Goal: Information Seeking & Learning: Learn about a topic

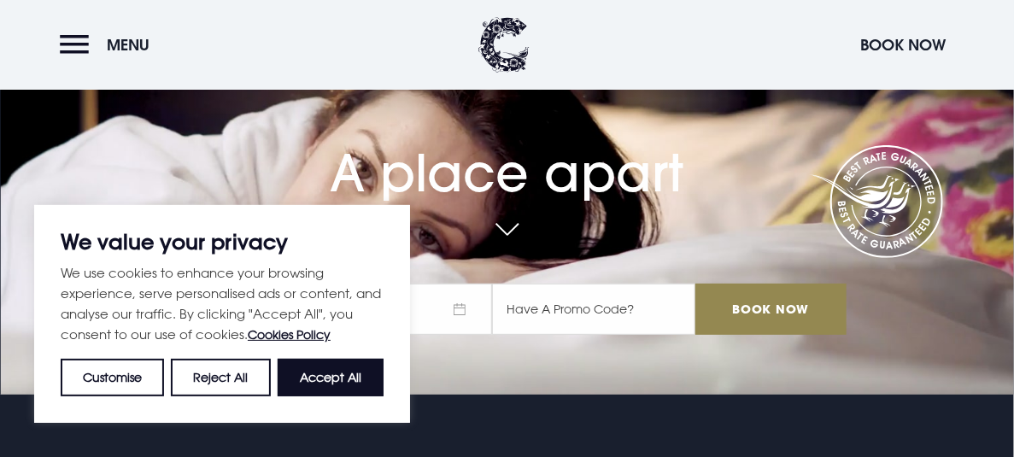
scroll to position [62, 0]
click at [325, 378] on button "Accept All" at bounding box center [331, 378] width 106 height 38
checkbox input "true"
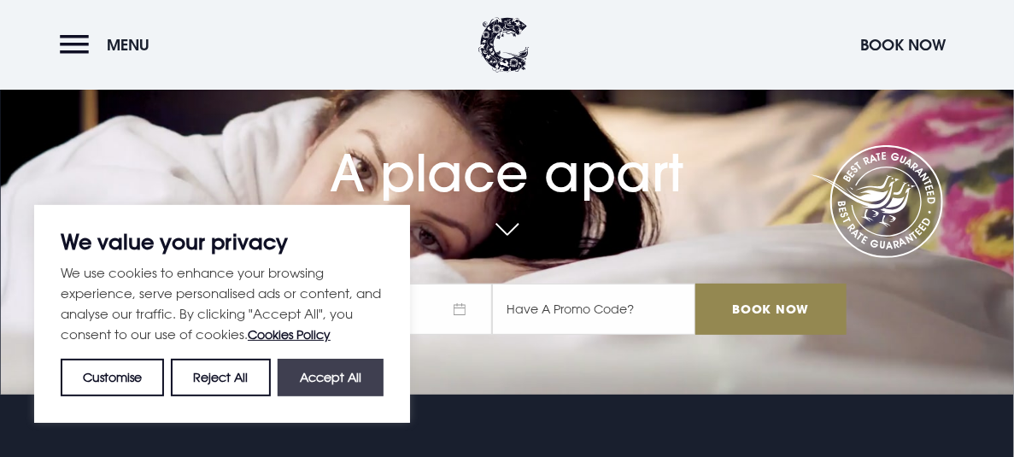
checkbox input "true"
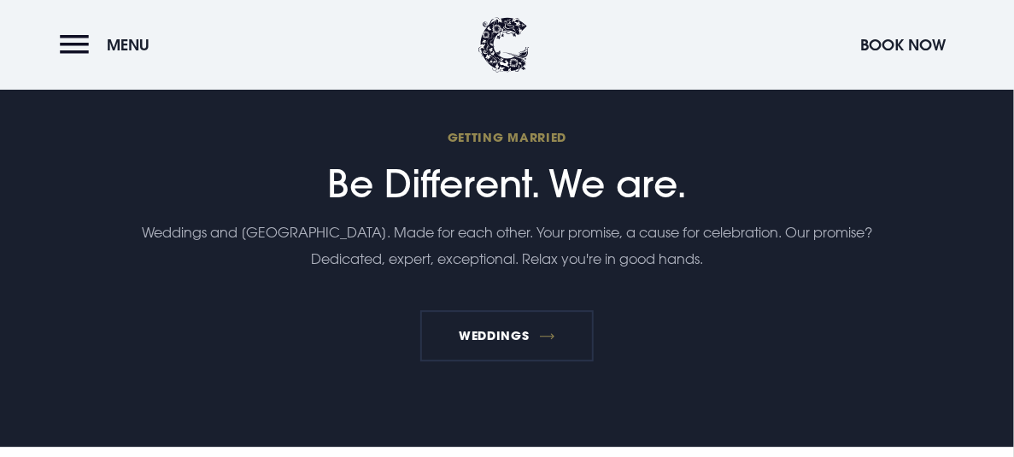
scroll to position [4264, 0]
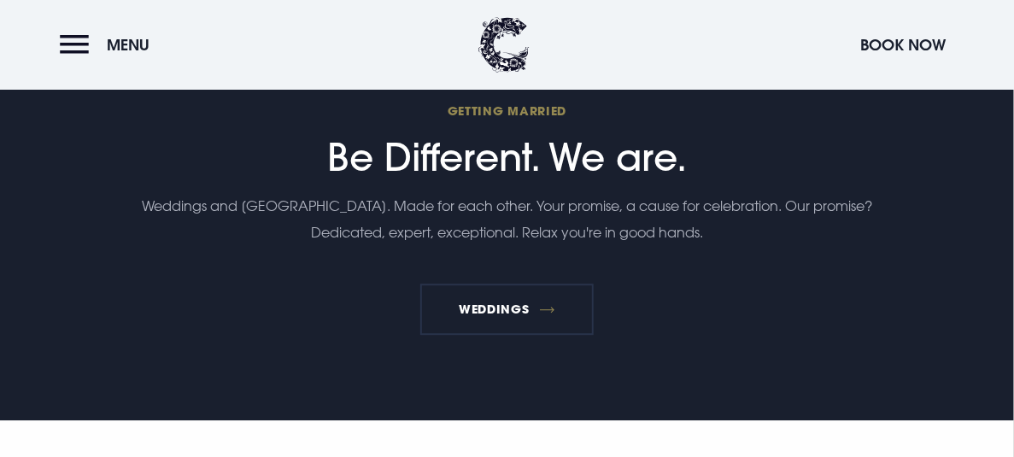
drag, startPoint x: 565, startPoint y: 267, endPoint x: 727, endPoint y: 313, distance: 167.7
click at [727, 313] on section "Getting Married Be Different. We are. Weddings and [GEOGRAPHIC_DATA]. Made for …" at bounding box center [507, 218] width 1014 height 406
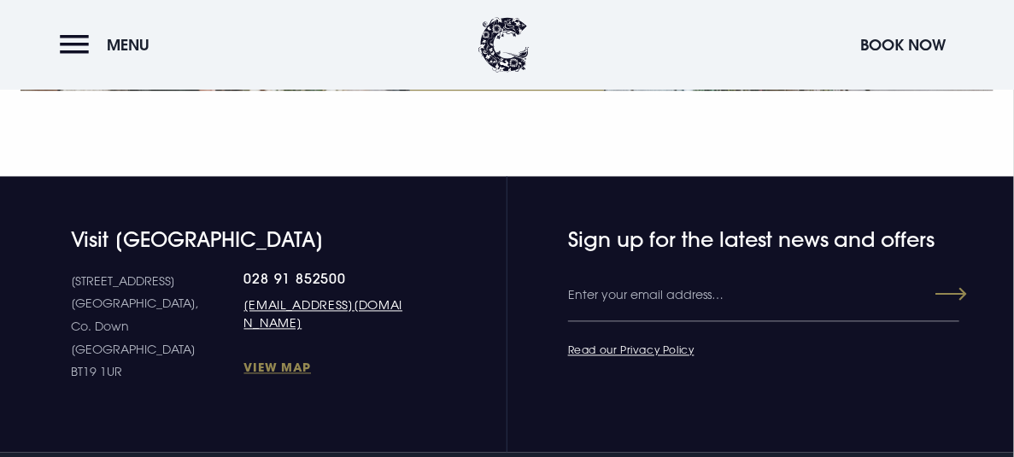
scroll to position [6267, 0]
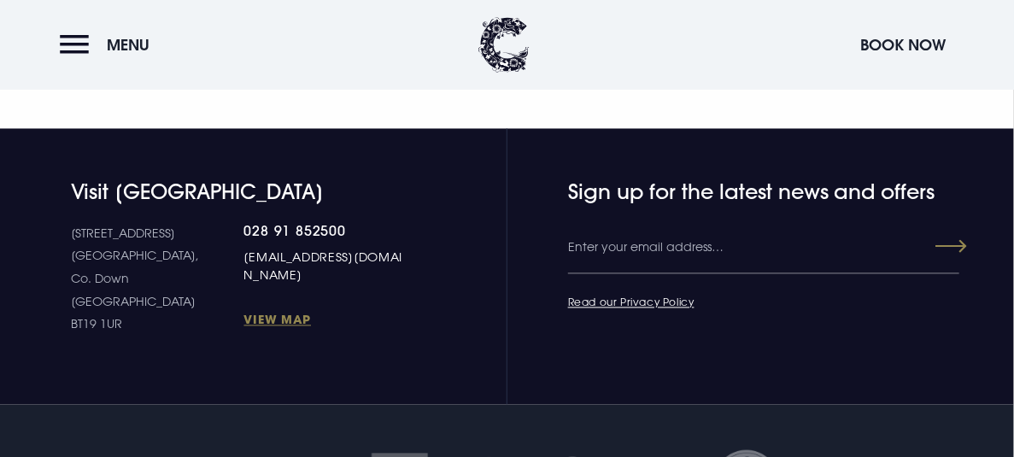
click at [378, 249] on link "[EMAIL_ADDRESS][DOMAIN_NAME]" at bounding box center [327, 267] width 167 height 36
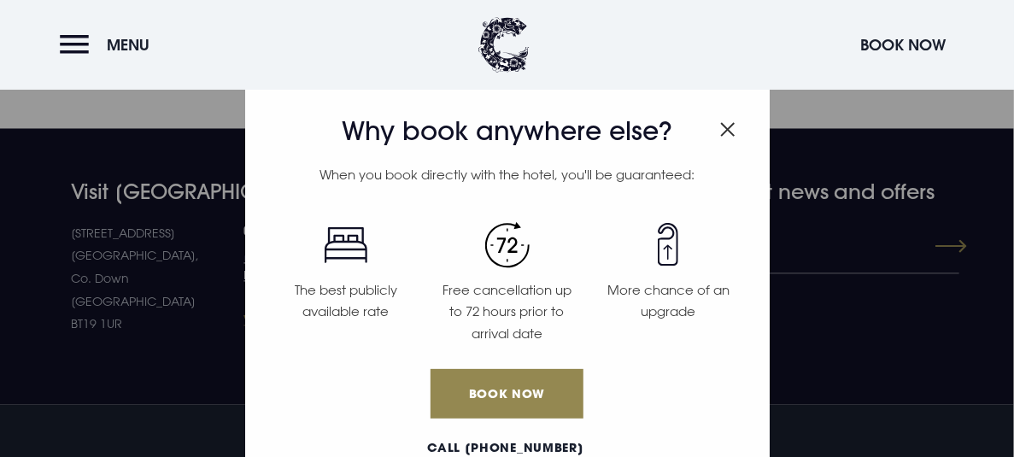
click at [190, 378] on div "Why book anywhere else? When you book directly with the hotel, you'll be guaran…" at bounding box center [507, 228] width 1014 height 457
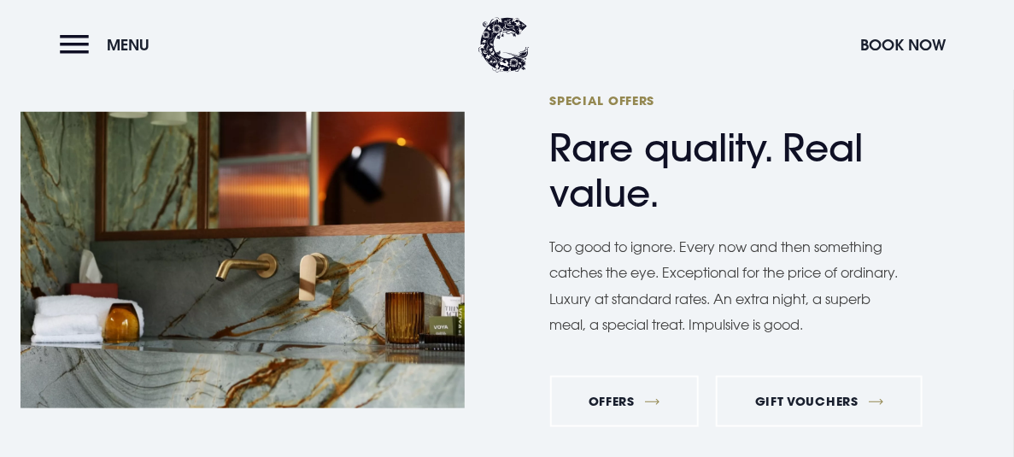
scroll to position [5495, 0]
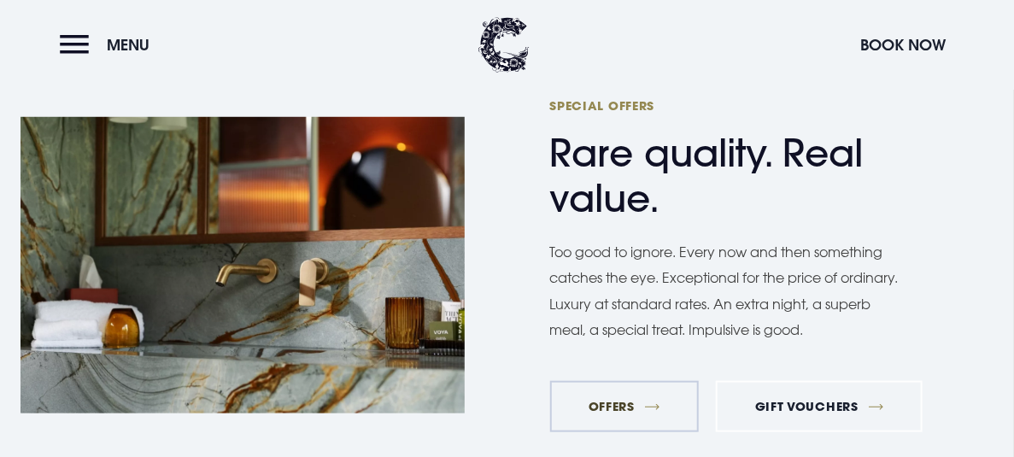
click at [602, 383] on link "Offers" at bounding box center [624, 406] width 149 height 51
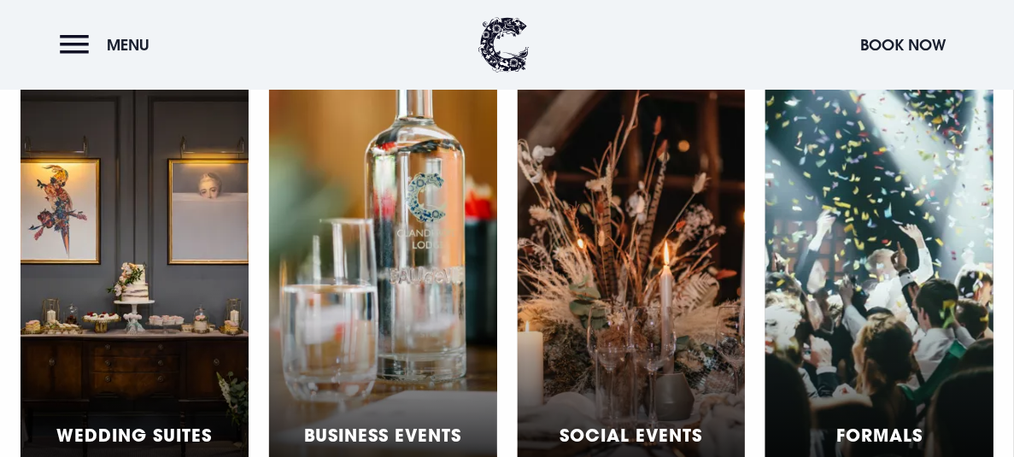
scroll to position [4884, 0]
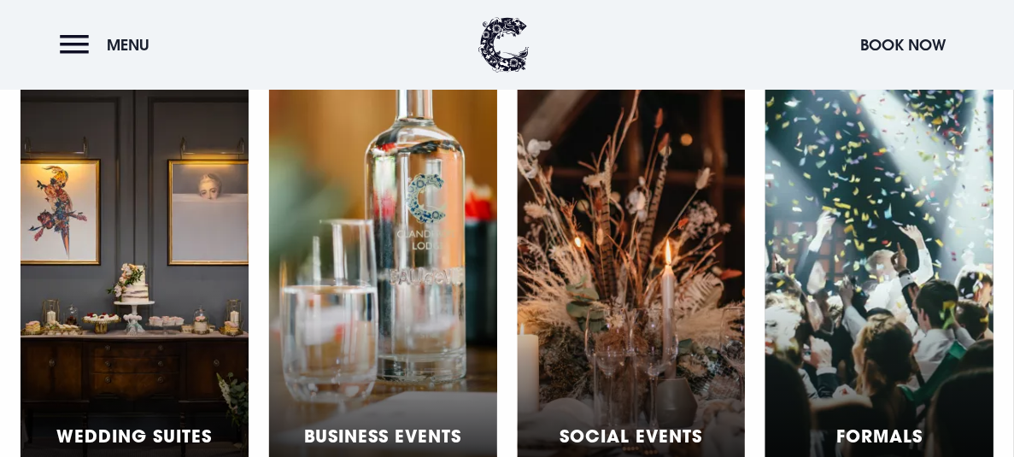
click at [586, 425] on h5 "Social Events" at bounding box center [630, 435] width 143 height 20
